Goal: Task Accomplishment & Management: Manage account settings

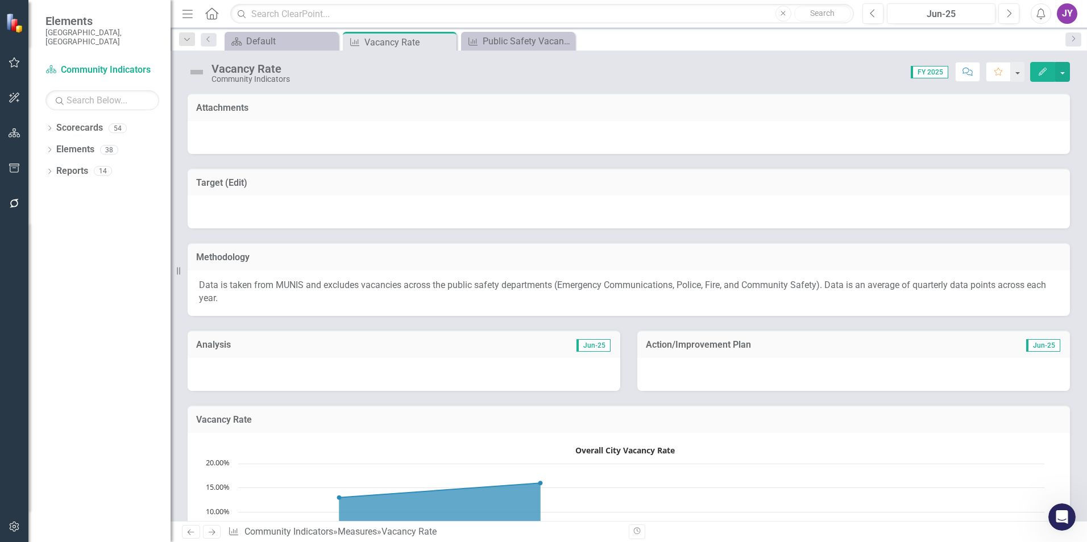
click at [489, 54] on div "Vacancy Rate Community Indicators Score: 0.00 FY 2025 Completed Comment Favorit…" at bounding box center [629, 68] width 917 height 34
click at [491, 40] on div "Public Safety Vacancies" at bounding box center [520, 41] width 75 height 14
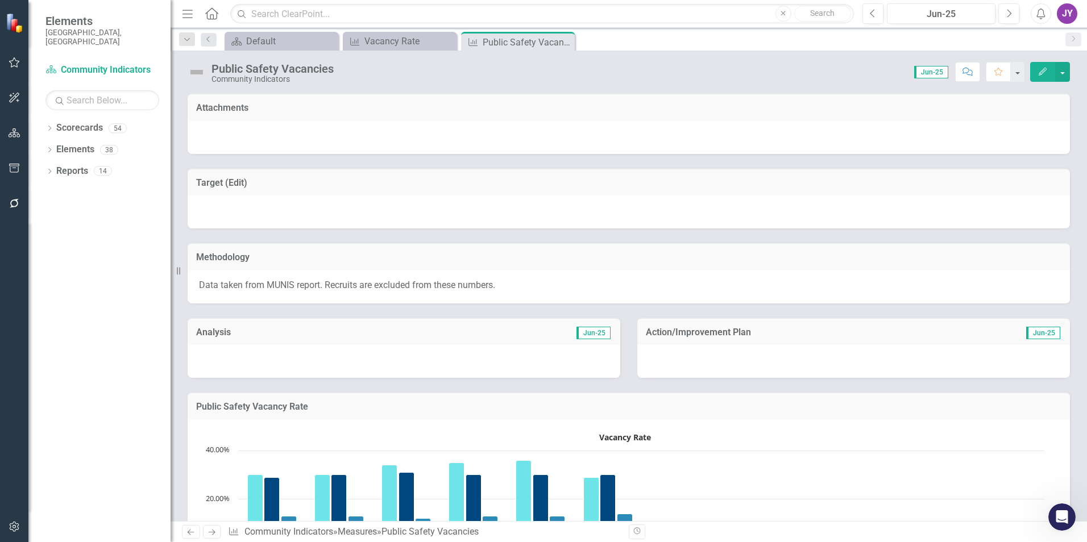
click at [376, 285] on p "Data taken from MUNIS report. Recruits are excluded from these numbers." at bounding box center [629, 285] width 860 height 13
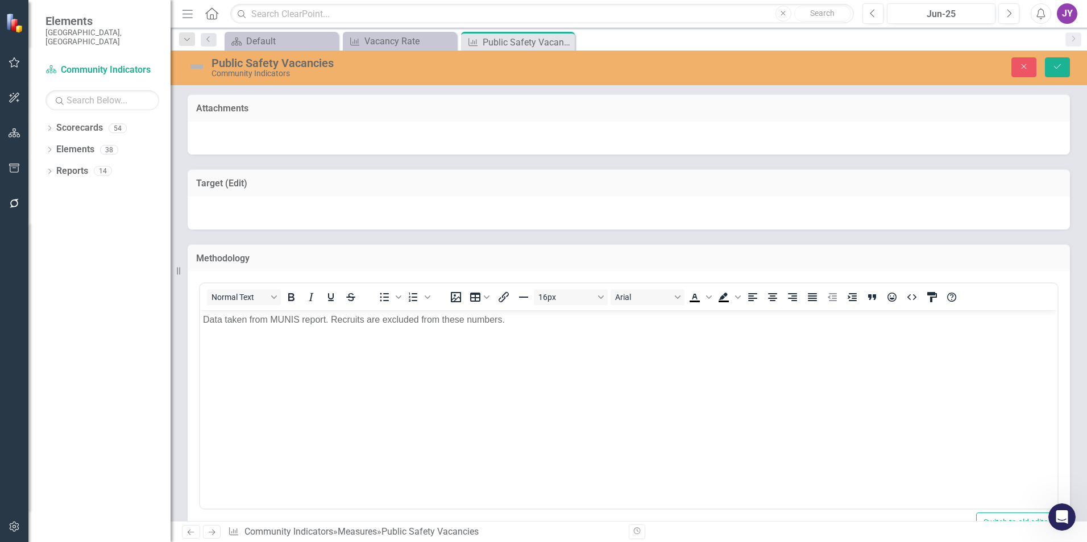
click at [503, 317] on p "Data taken from MUNIS report. Recruits are excluded from these numbers." at bounding box center [629, 320] width 852 height 14
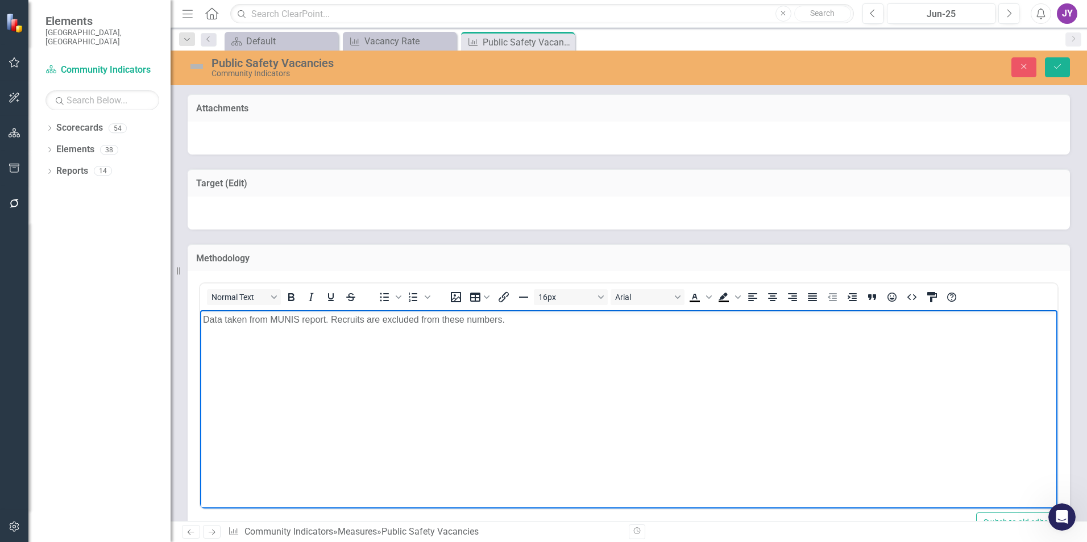
click at [513, 318] on p "Data taken from MUNIS report. Recruits are excluded from these numbers." at bounding box center [629, 320] width 852 height 14
drag, startPoint x: 750, startPoint y: 322, endPoint x: 510, endPoint y: 324, distance: 239.9
click at [510, 324] on p "Data taken from MUNIS report. Recruits are excluded from these numbers. Please …" at bounding box center [629, 320] width 852 height 14
copy p "Please reach out to City of [GEOGRAPHIC_DATA] HR for more information."
click at [1056, 73] on button "Save" at bounding box center [1057, 67] width 25 height 20
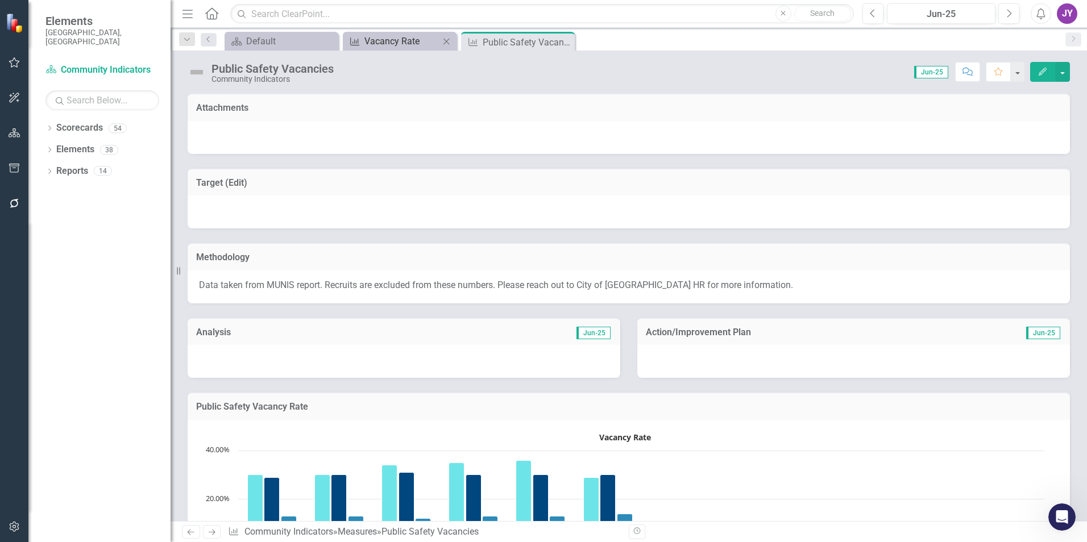
click at [399, 38] on div "Vacancy Rate" at bounding box center [401, 41] width 75 height 14
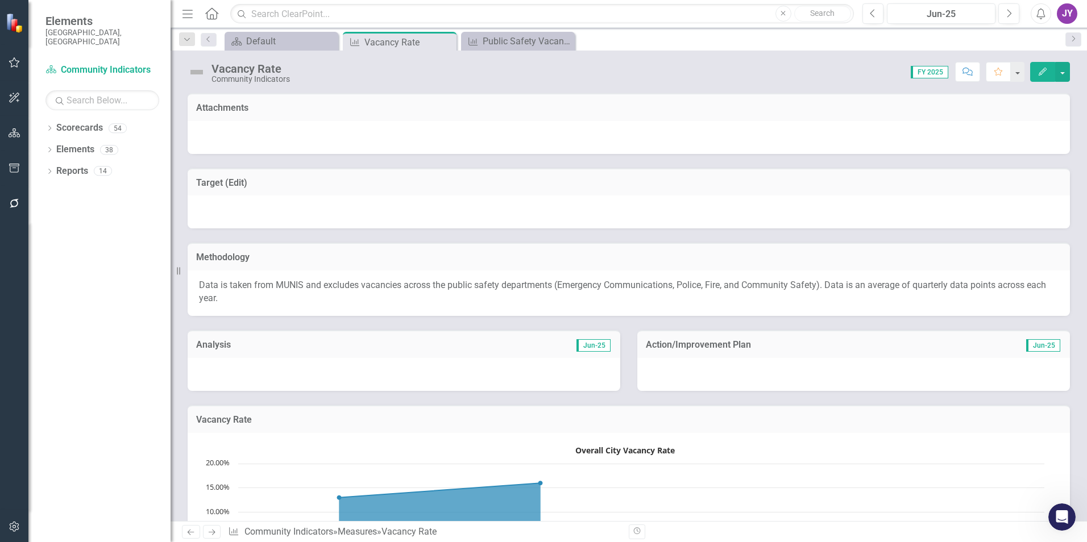
click at [753, 284] on p "Data is taken from MUNIS and excludes vacancies across the public safety depart…" at bounding box center [629, 292] width 860 height 26
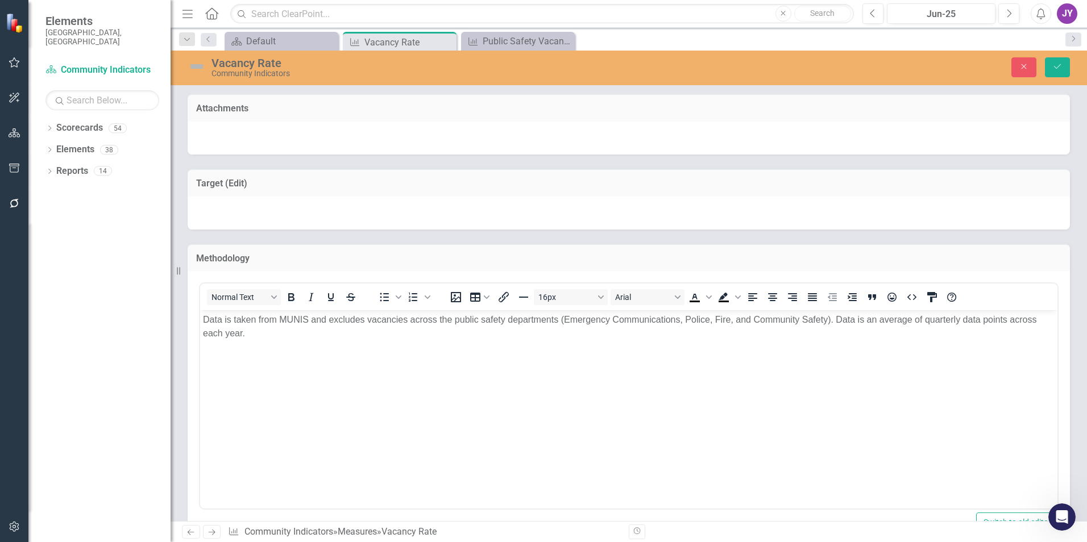
click at [769, 338] on body "Data is taken from MUNIS and excludes vacancies across the public safety depart…" at bounding box center [628, 395] width 857 height 171
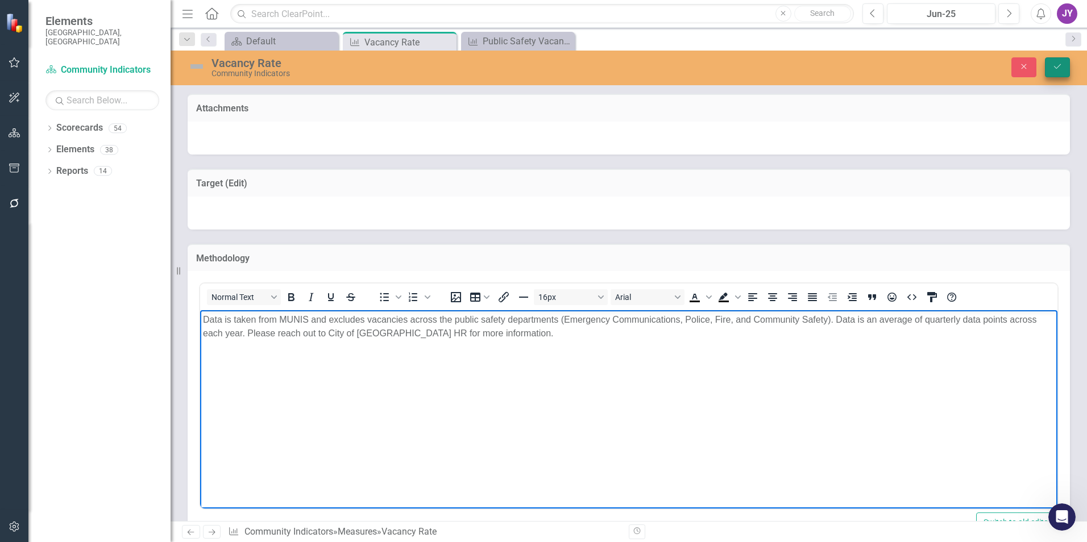
click at [1064, 70] on button "Save" at bounding box center [1057, 67] width 25 height 20
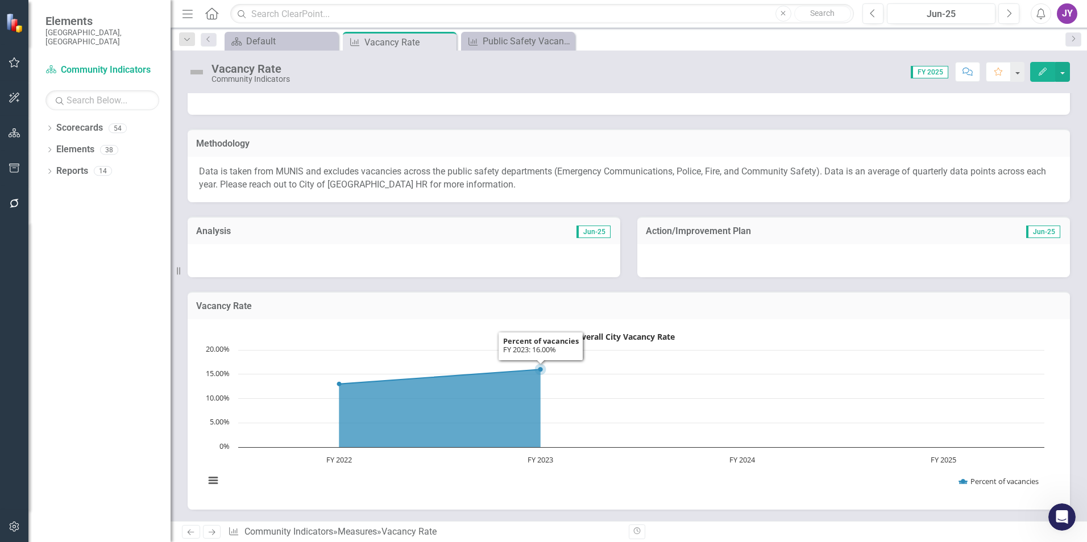
scroll to position [67, 0]
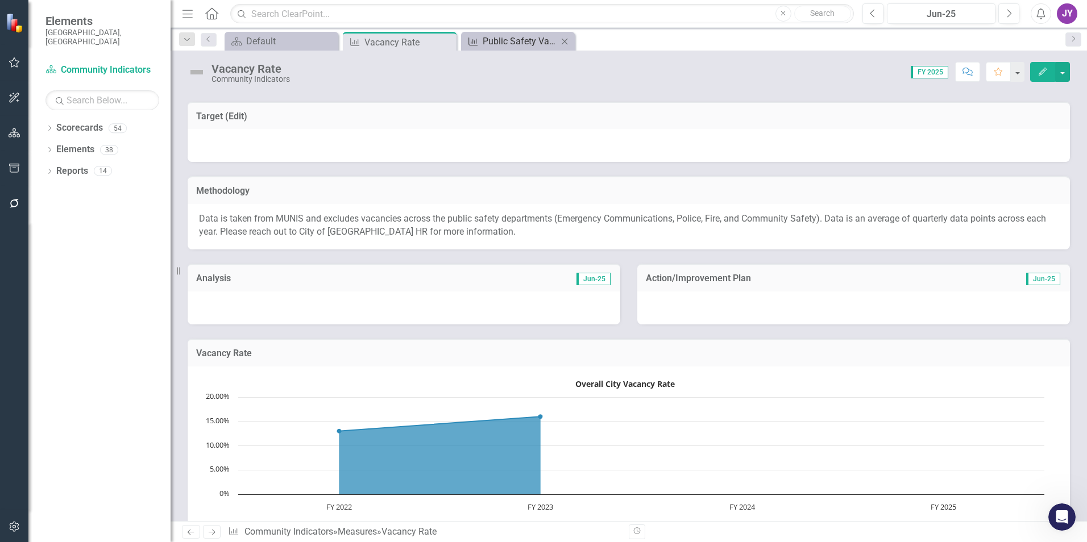
click at [520, 42] on div "Public Safety Vacancies" at bounding box center [520, 41] width 75 height 14
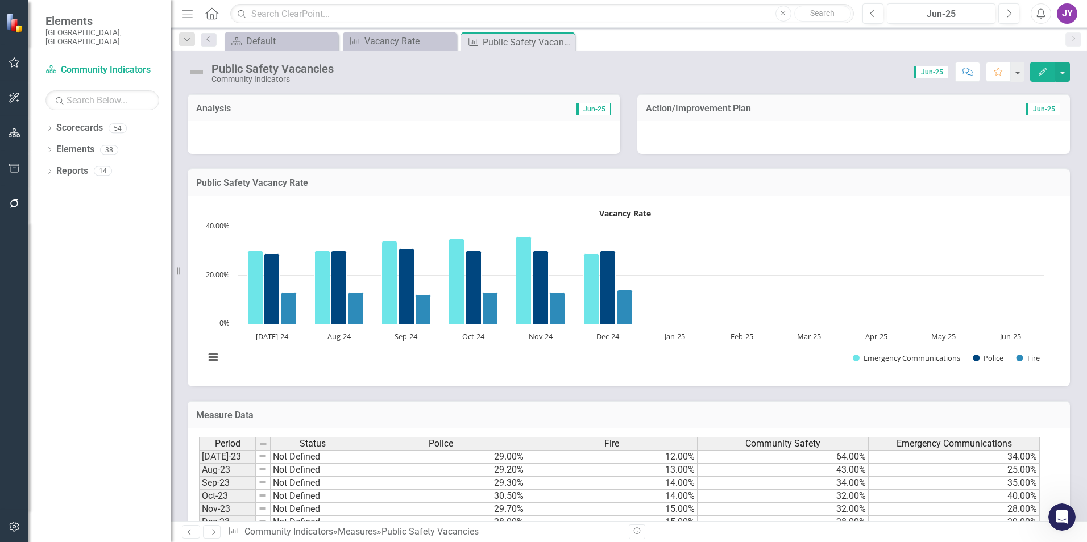
scroll to position [227, 0]
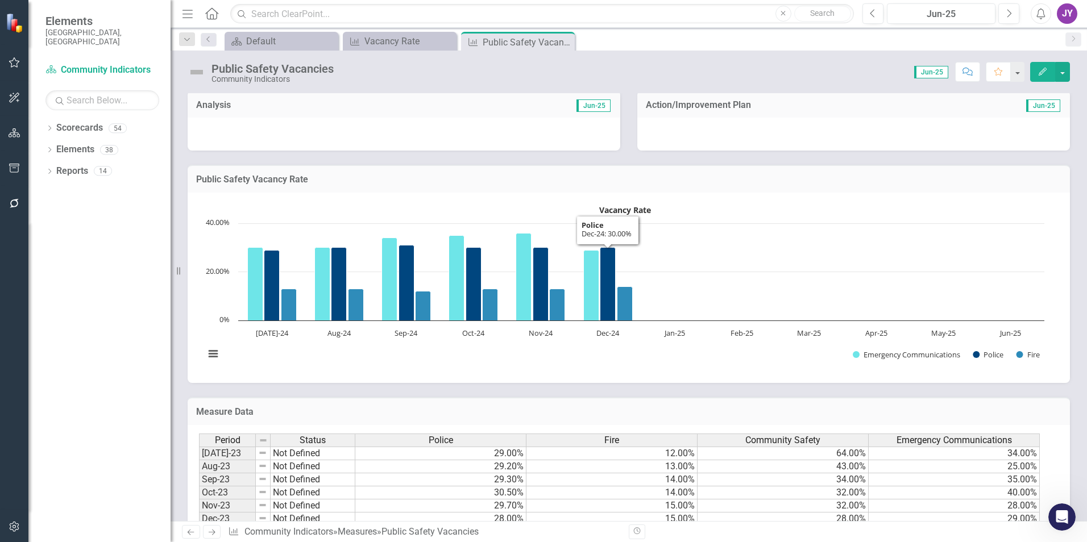
click at [424, 55] on div "Public Safety Vacancies Community Indicators Score: 0.00 Jun-25 Completed Comme…" at bounding box center [629, 68] width 917 height 34
click at [416, 47] on div "Vacancy Rate" at bounding box center [401, 41] width 75 height 14
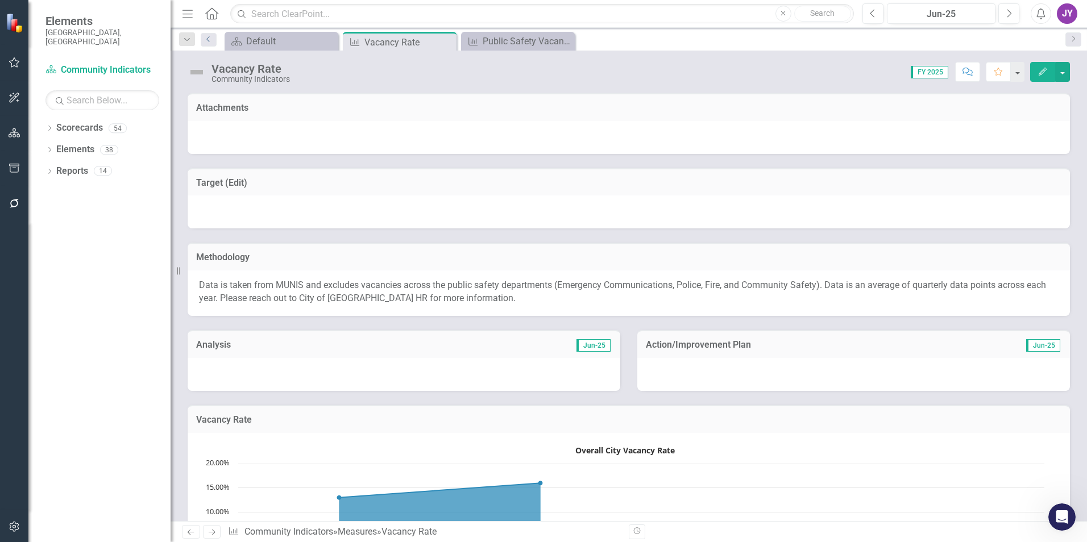
click at [214, 40] on link "Previous" at bounding box center [209, 40] width 16 height 14
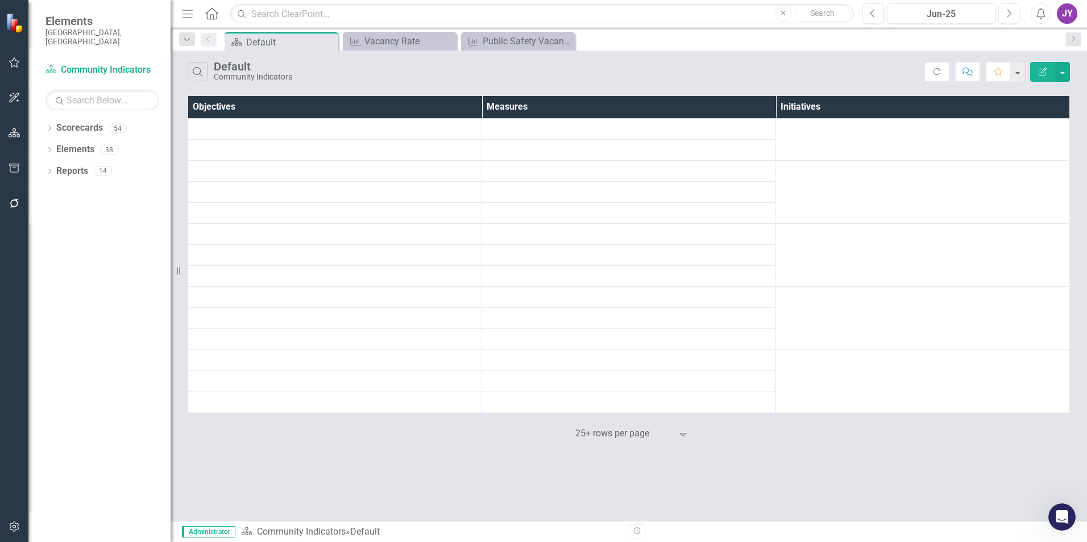
click at [210, 11] on icon "Home" at bounding box center [211, 13] width 15 height 12
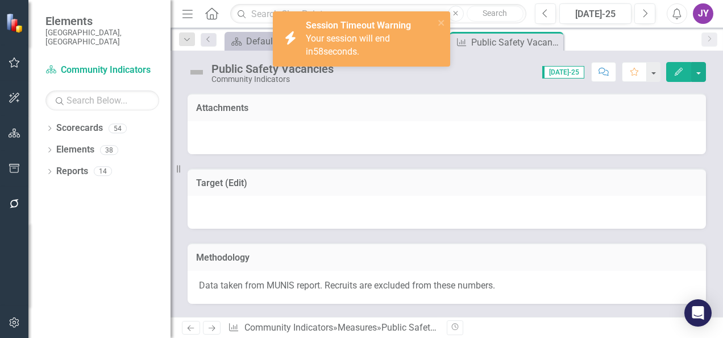
click at [324, 46] on span "58" at bounding box center [318, 51] width 10 height 11
